Goal: Navigation & Orientation: Find specific page/section

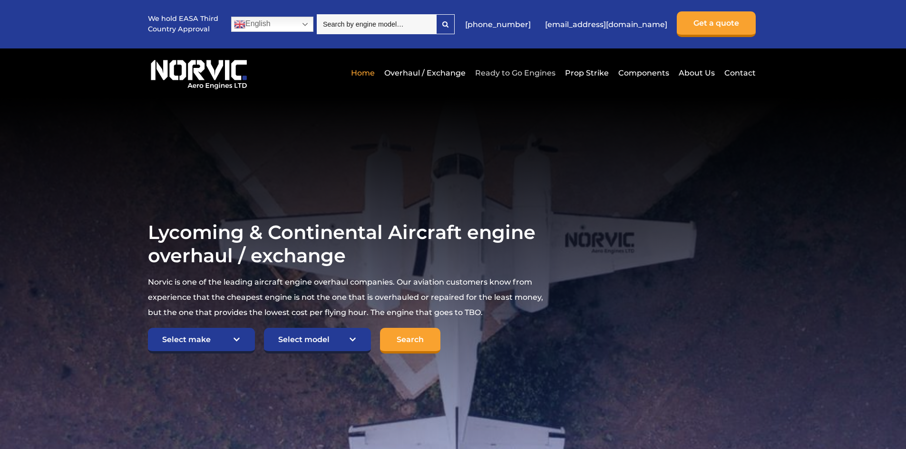
click at [491, 73] on link "Ready to Go Engines" at bounding box center [515, 72] width 85 height 23
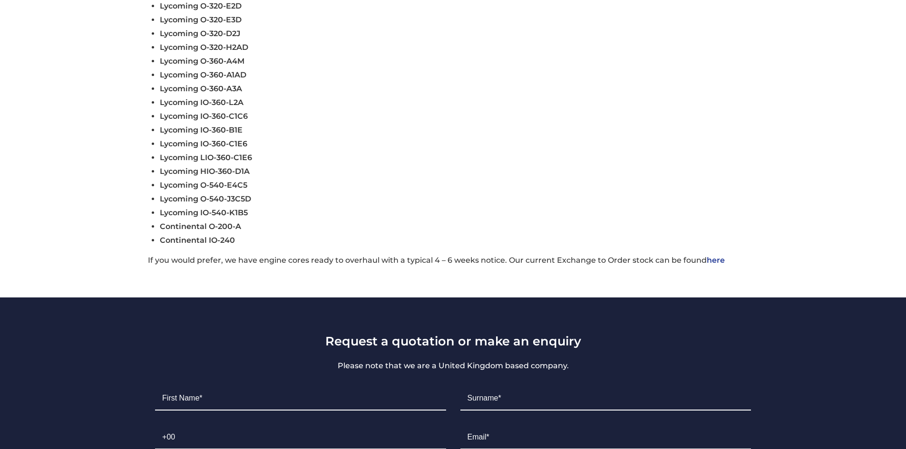
scroll to position [475, 0]
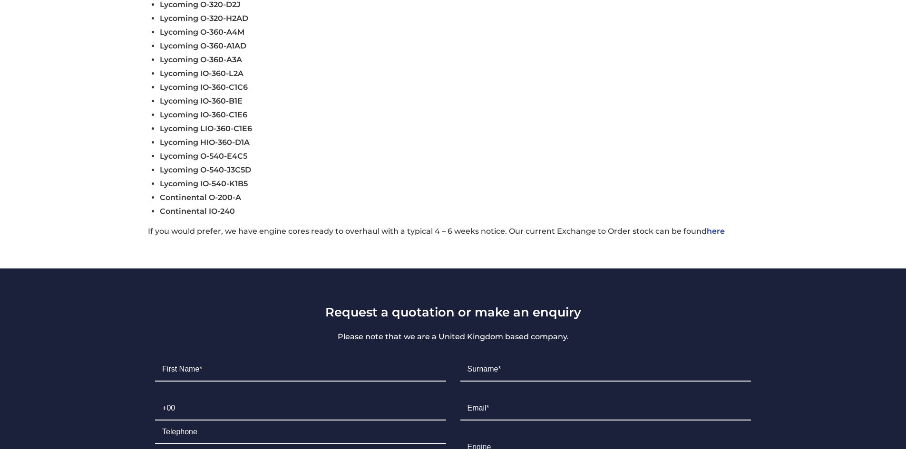
click at [717, 232] on link "here" at bounding box center [716, 231] width 18 height 9
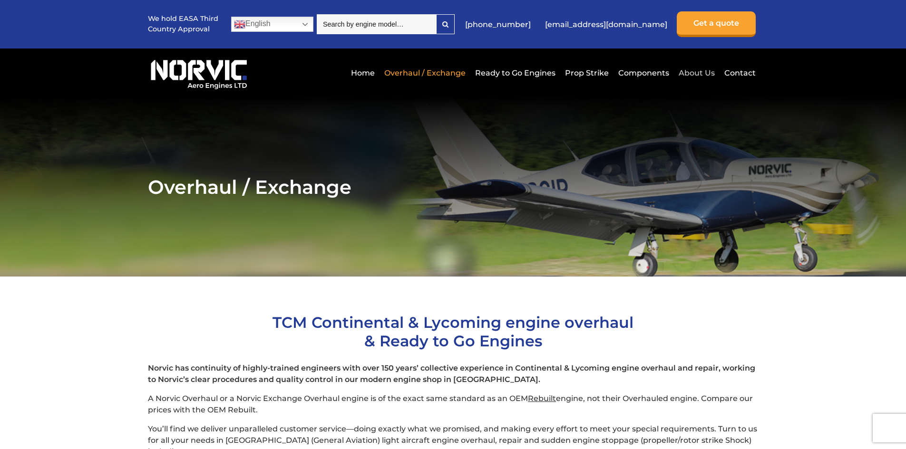
click at [692, 72] on link "About Us" at bounding box center [696, 72] width 41 height 23
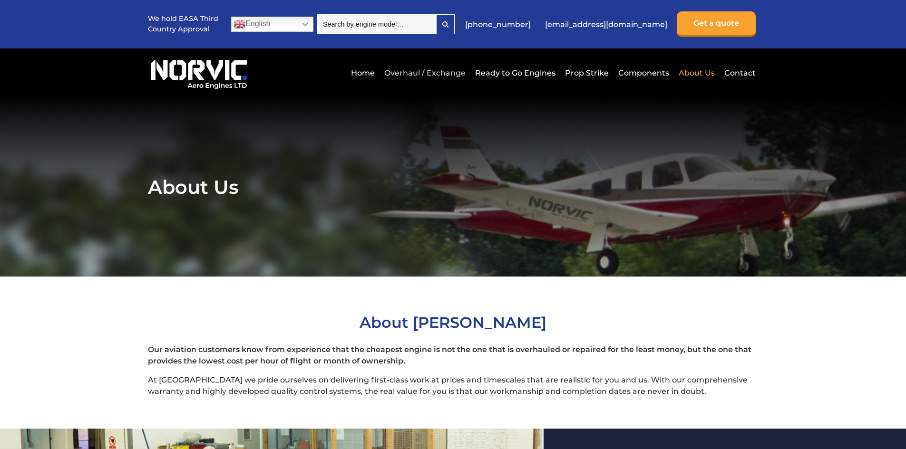
click at [428, 75] on link "Overhaul / Exchange" at bounding box center [425, 72] width 86 height 23
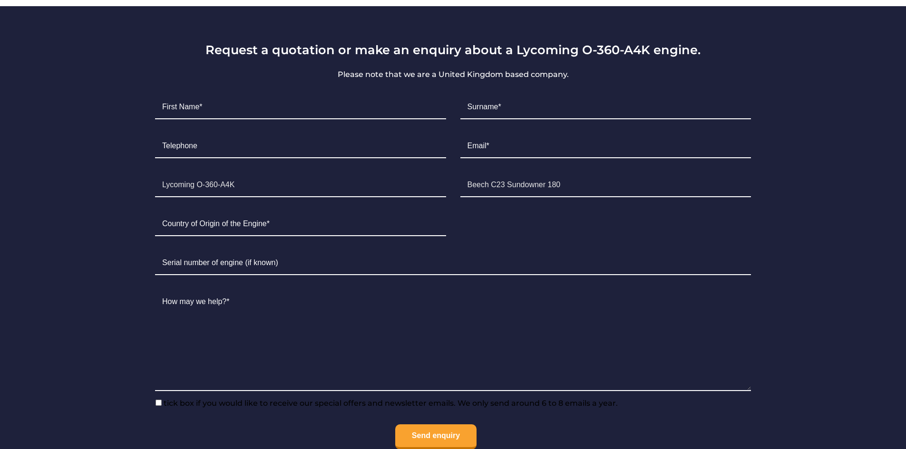
scroll to position [571, 0]
